Goal: Information Seeking & Learning: Learn about a topic

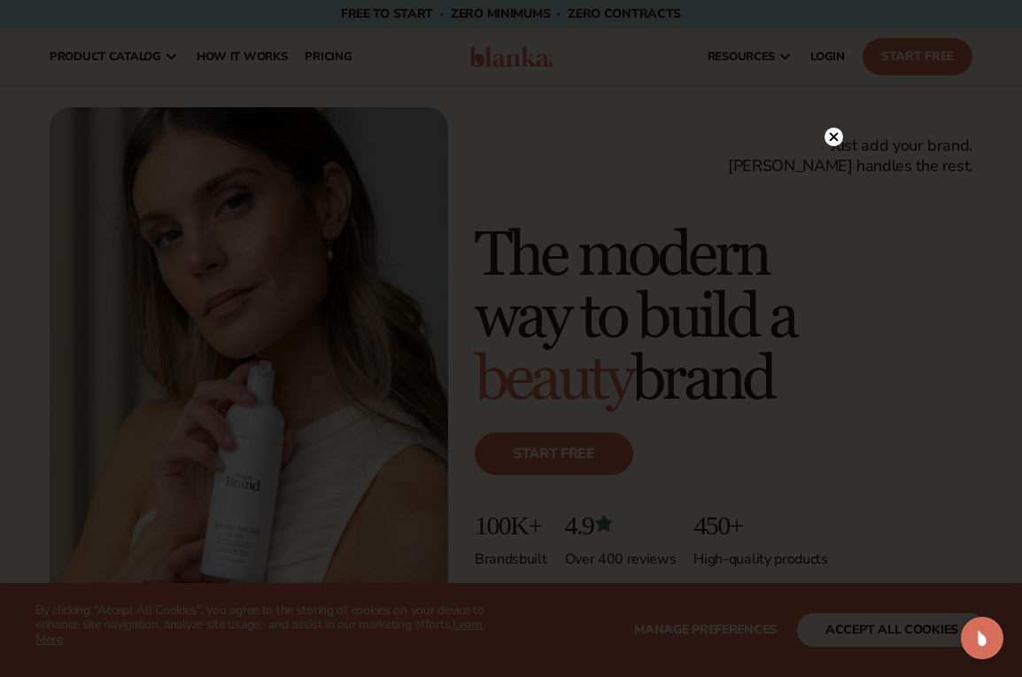
click at [831, 135] on icon at bounding box center [834, 136] width 9 height 9
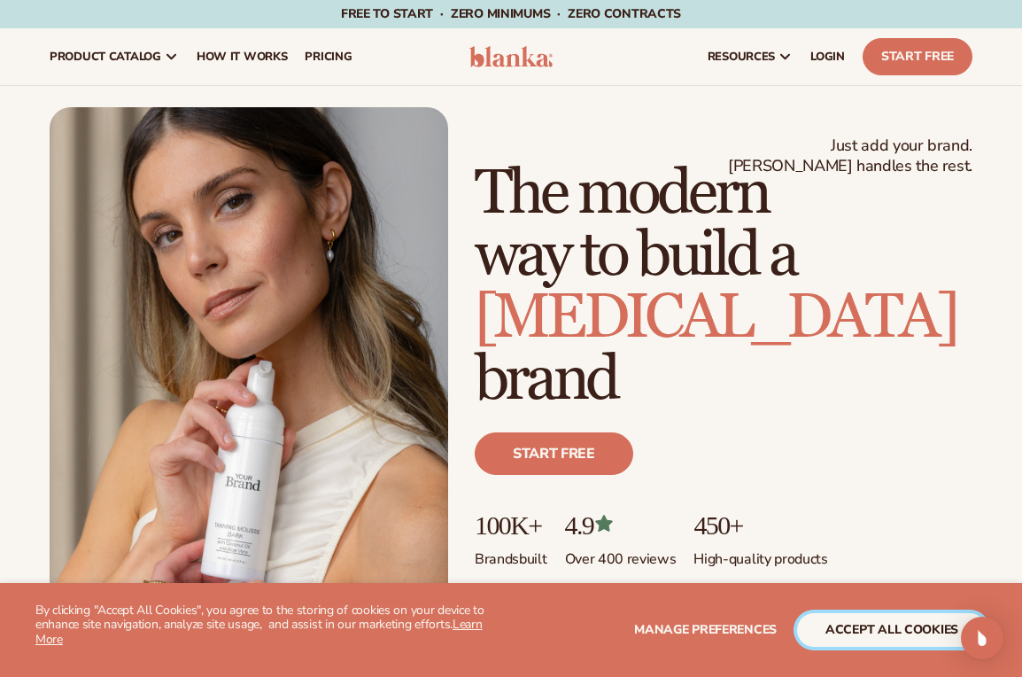
click at [863, 634] on button "accept all cookies" at bounding box center [892, 630] width 190 height 34
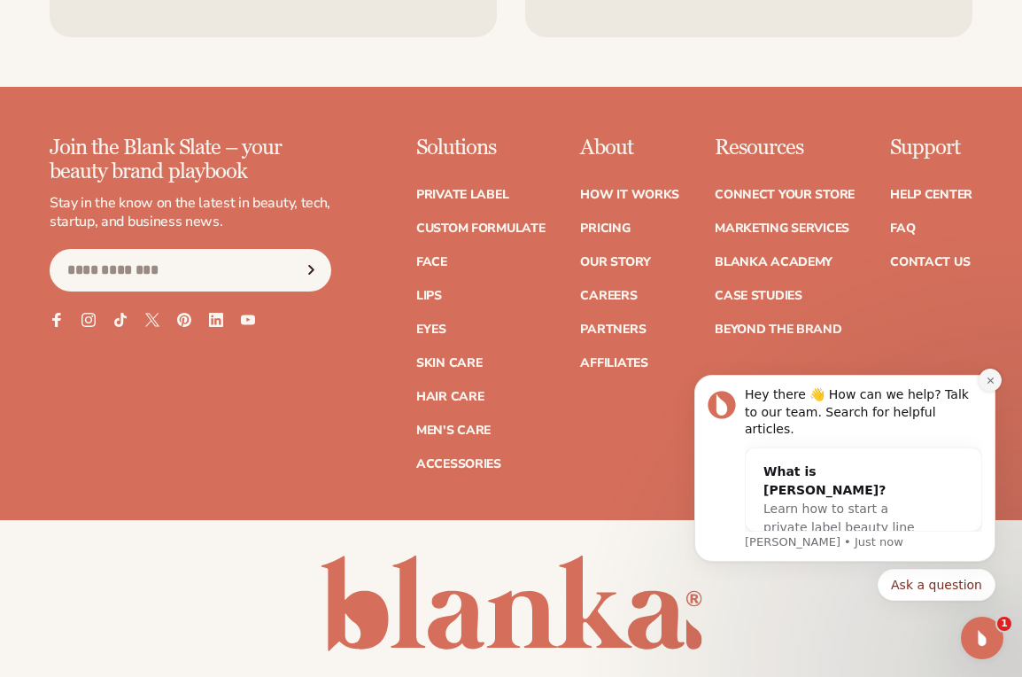
click at [989, 385] on icon "Dismiss notification" at bounding box center [991, 381] width 10 height 10
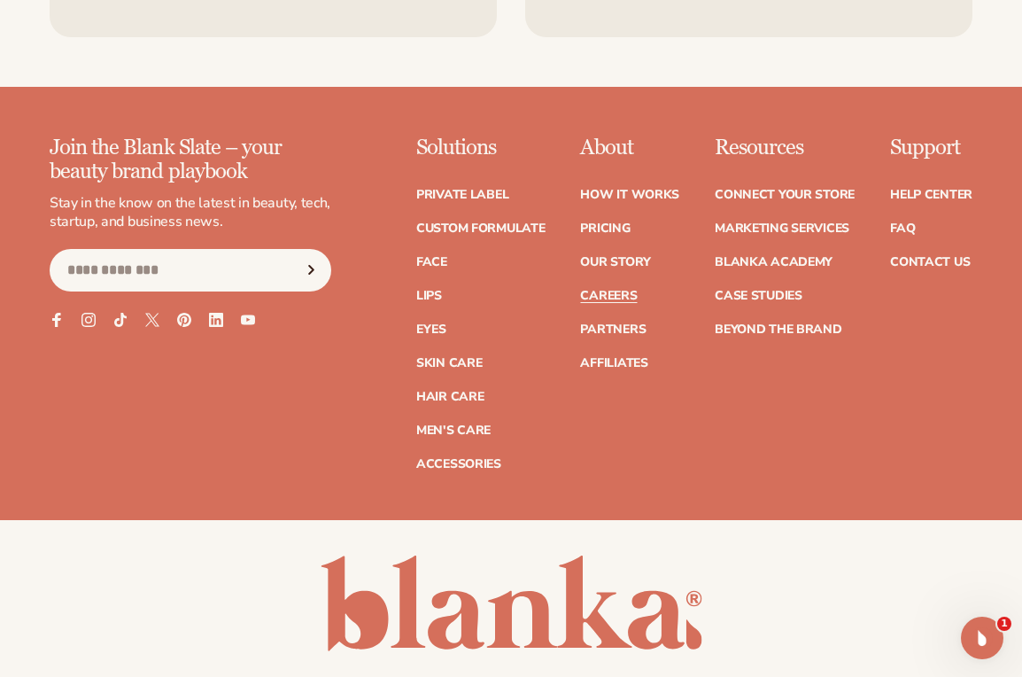
click at [615, 290] on link "Careers" at bounding box center [608, 296] width 57 height 12
